Goal: Task Accomplishment & Management: Manage account settings

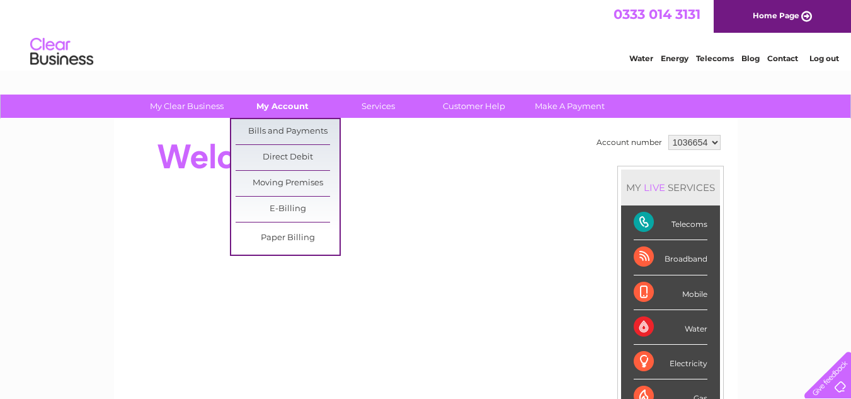
click at [265, 104] on link "My Account" at bounding box center [282, 105] width 104 height 23
click at [287, 129] on link "Bills and Payments" at bounding box center [288, 131] width 104 height 25
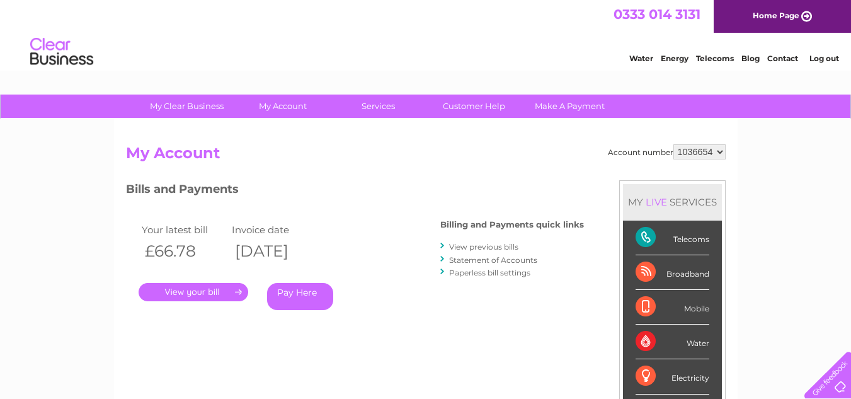
click at [219, 290] on link "." at bounding box center [194, 292] width 110 height 18
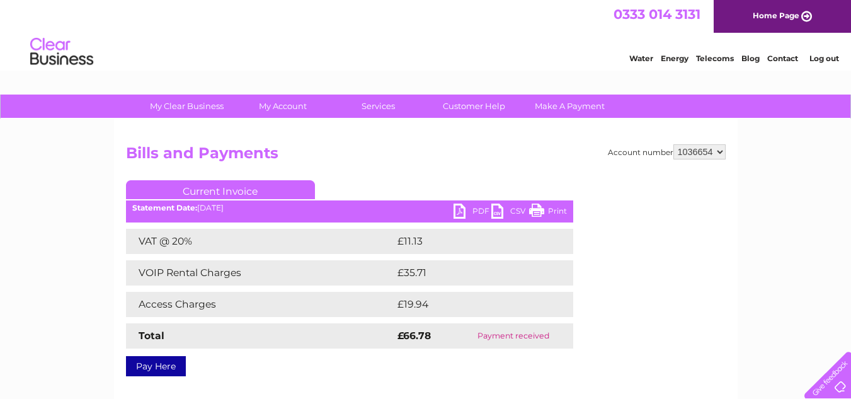
click at [472, 208] on link "PDF" at bounding box center [472, 212] width 38 height 18
